Goal: Task Accomplishment & Management: Manage account settings

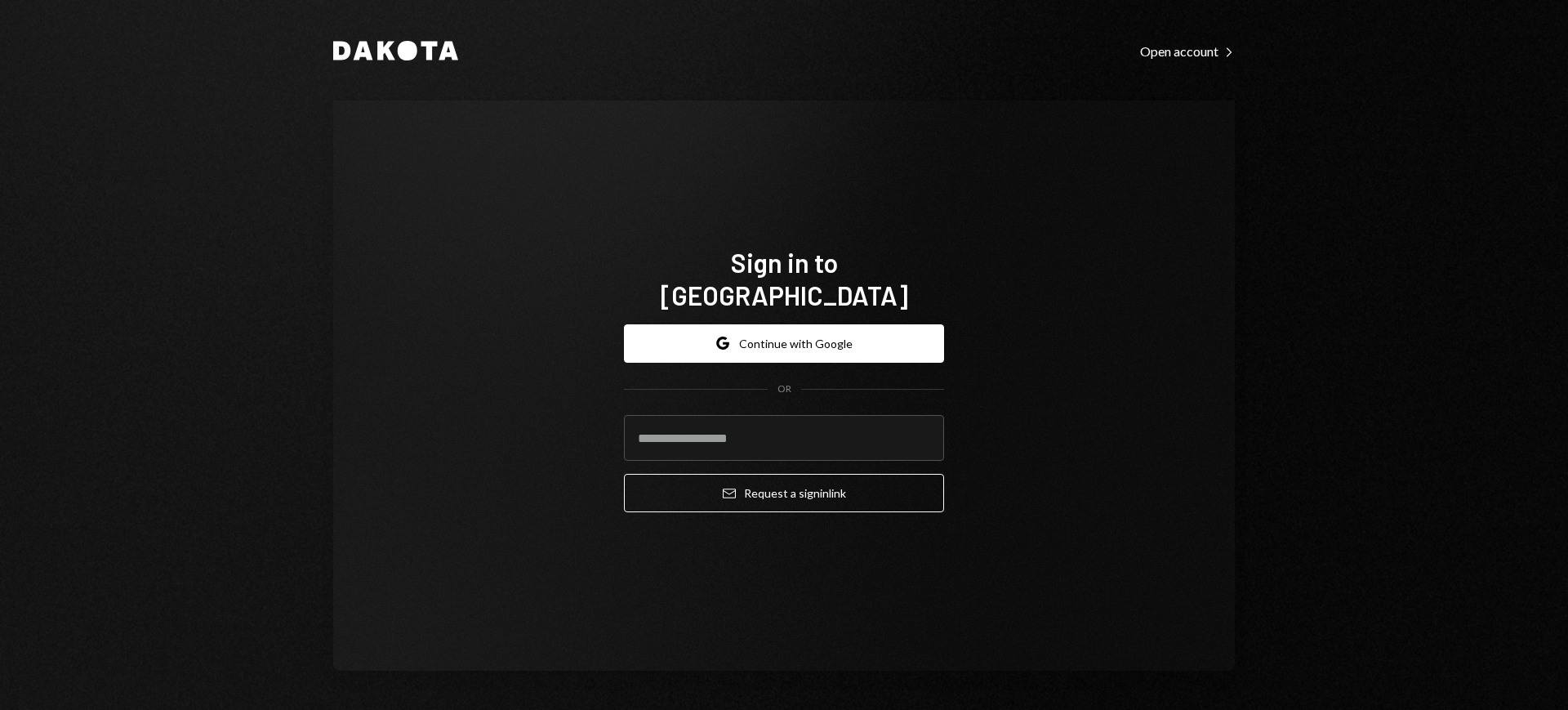
type input "**********"
click at [737, 479] on button "Email Request a sign in link" at bounding box center [783, 492] width 320 height 38
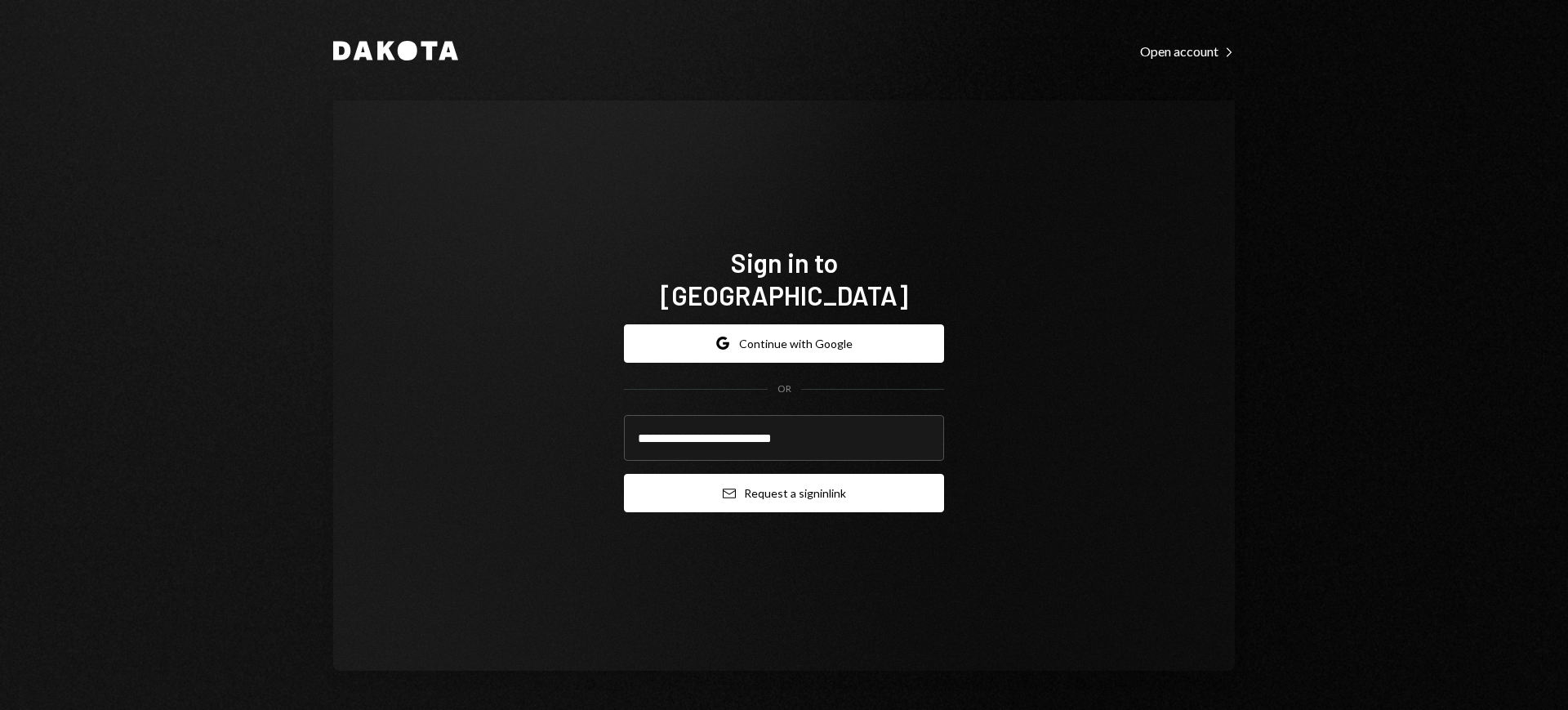
click at [888, 482] on button "Email Request a sign in link" at bounding box center [783, 492] width 320 height 38
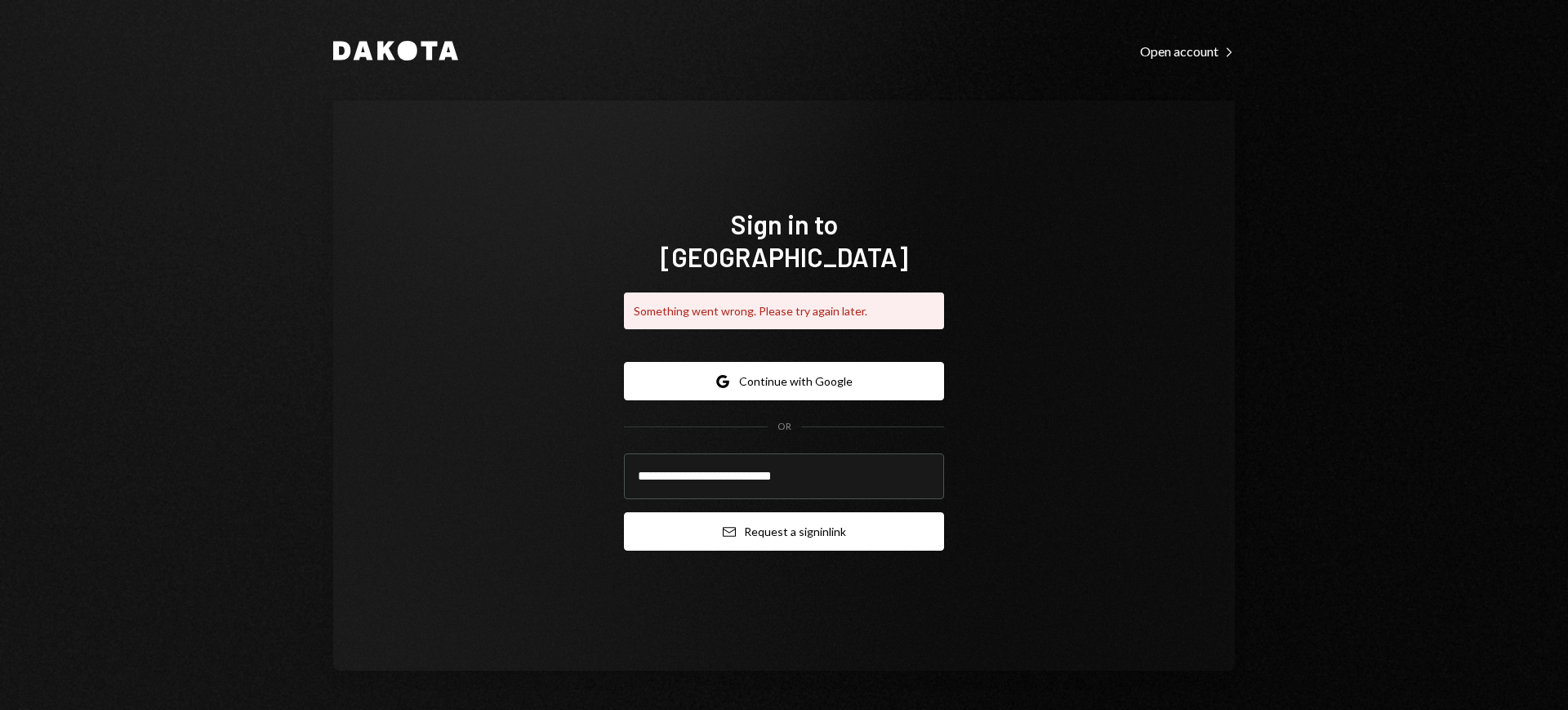
click at [799, 513] on button "Email Request a sign in link" at bounding box center [783, 531] width 320 height 38
